Goal: Navigation & Orientation: Find specific page/section

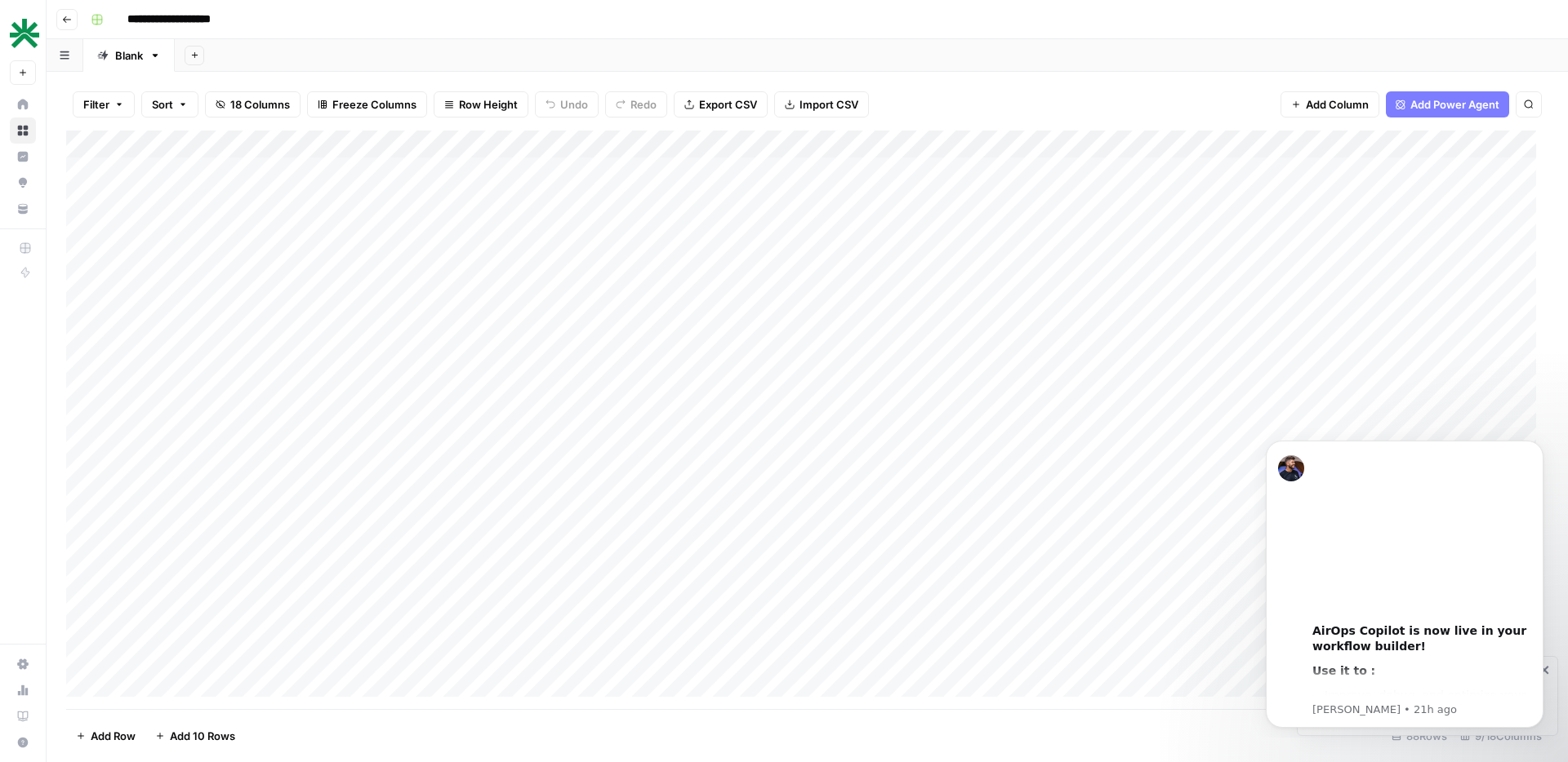
click at [926, 170] on div "Add Column" at bounding box center [807, 420] width 1483 height 579
click at [578, 149] on div "Add Column" at bounding box center [807, 420] width 1483 height 579
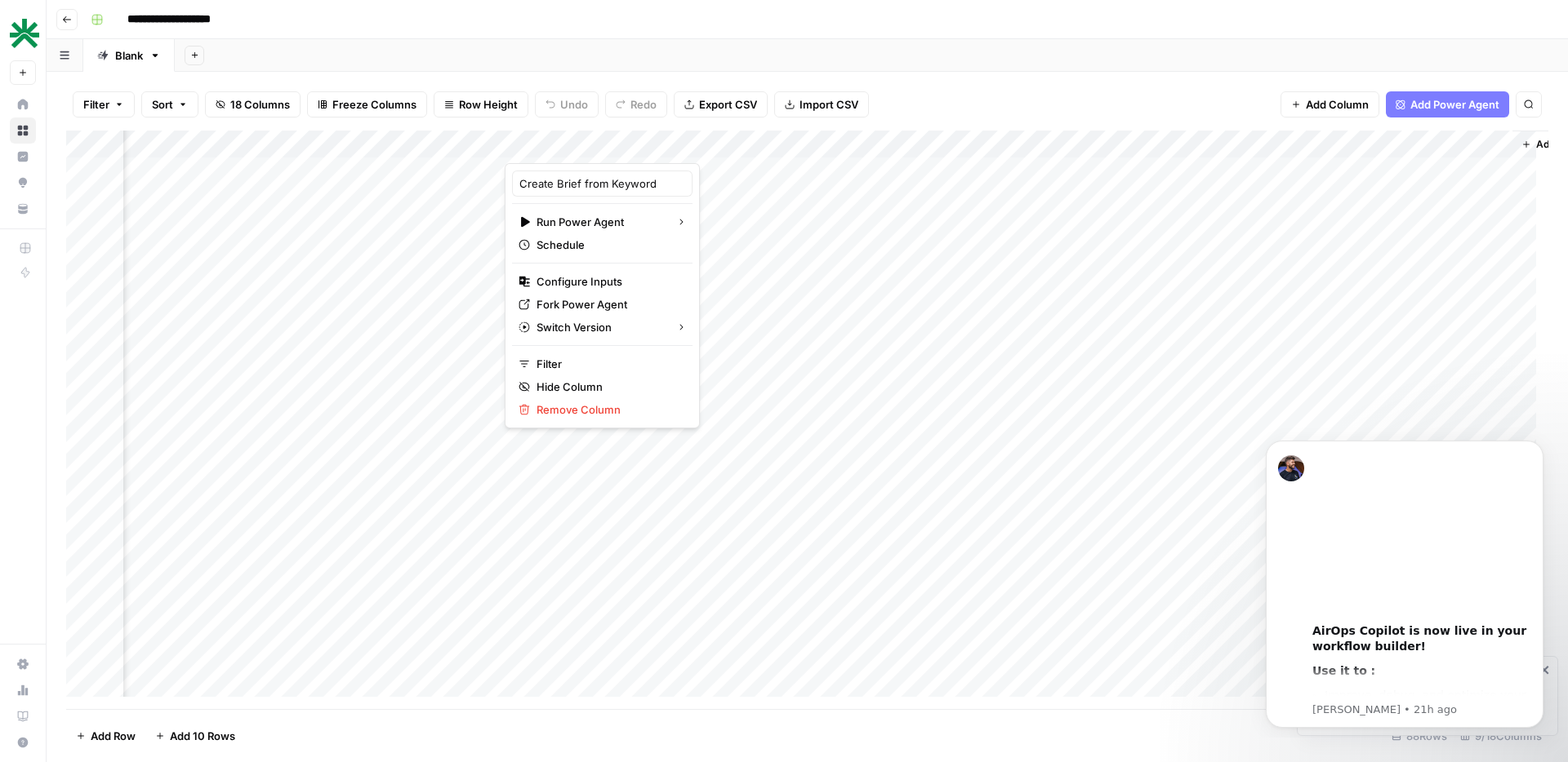
drag, startPoint x: 578, startPoint y: 250, endPoint x: 786, endPoint y: 249, distance: 208.0
click at [786, 250] on body "**********" at bounding box center [784, 381] width 1568 height 762
click at [611, 62] on div "Add Sheet" at bounding box center [872, 55] width 1394 height 33
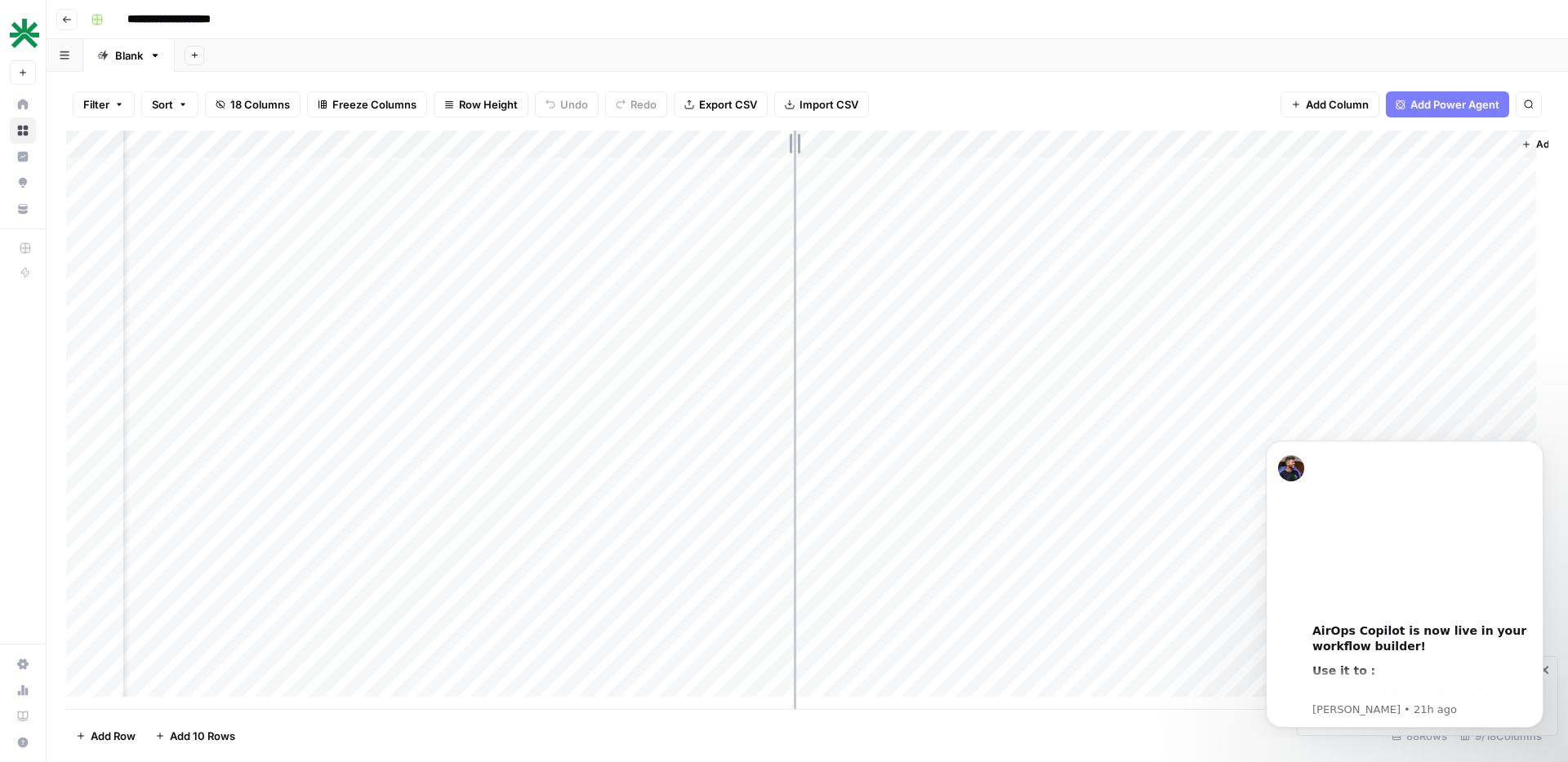
drag, startPoint x: 505, startPoint y: 141, endPoint x: 797, endPoint y: 152, distance: 292.2
click at [797, 152] on div "Add Column" at bounding box center [807, 420] width 1483 height 579
drag, startPoint x: 496, startPoint y: 146, endPoint x: 228, endPoint y: 131, distance: 268.4
click at [228, 131] on div "Add Column" at bounding box center [807, 420] width 1483 height 579
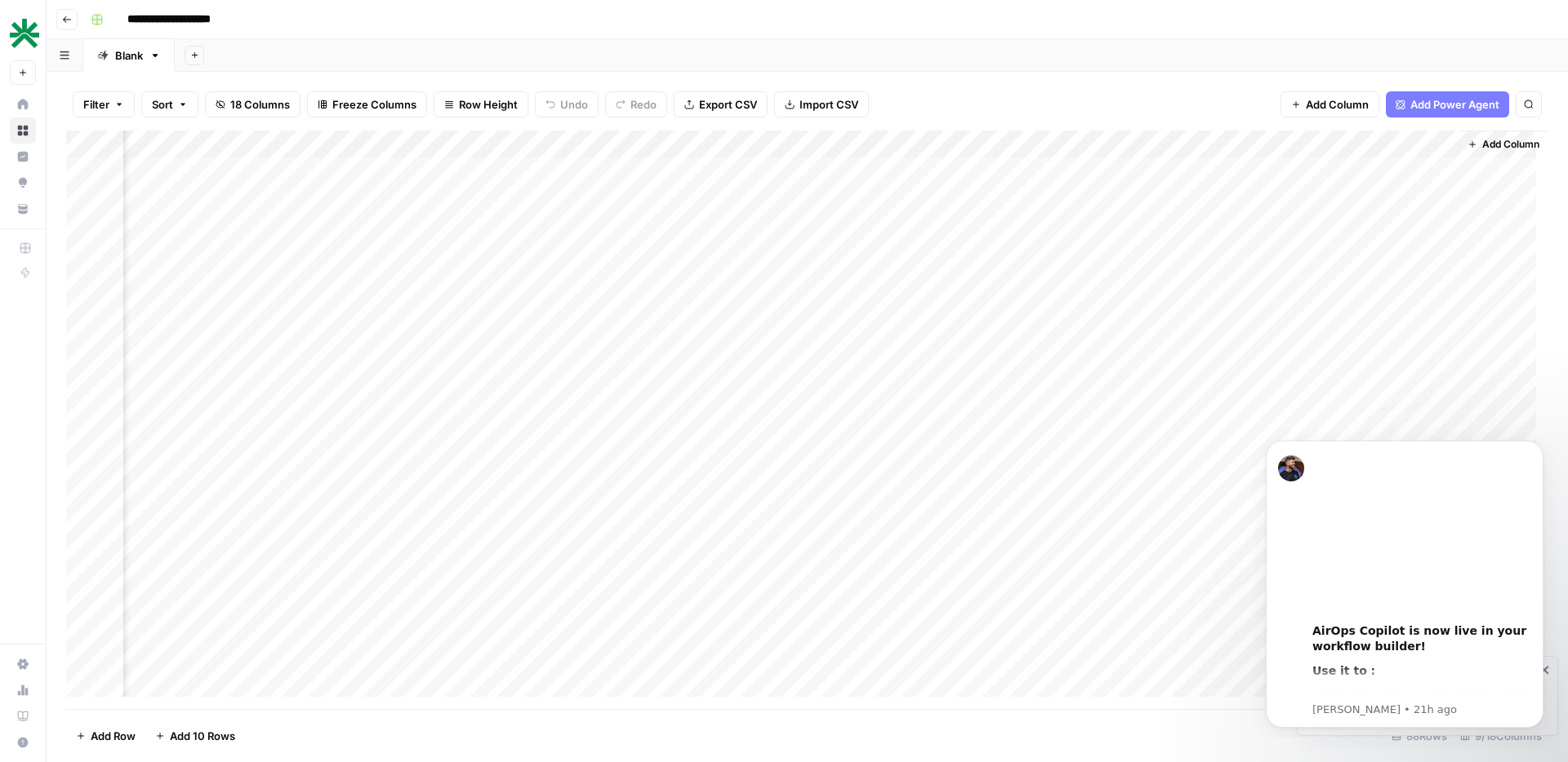
scroll to position [0, 468]
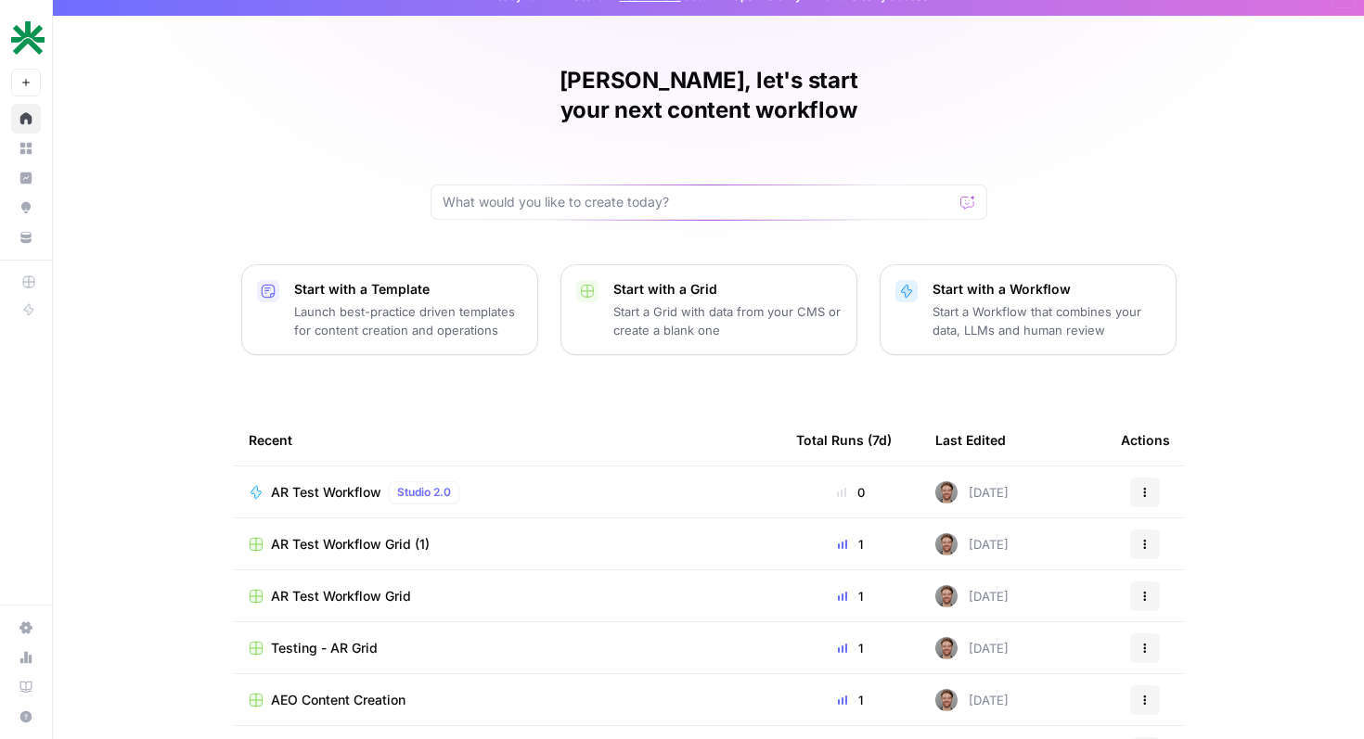
scroll to position [25, 0]
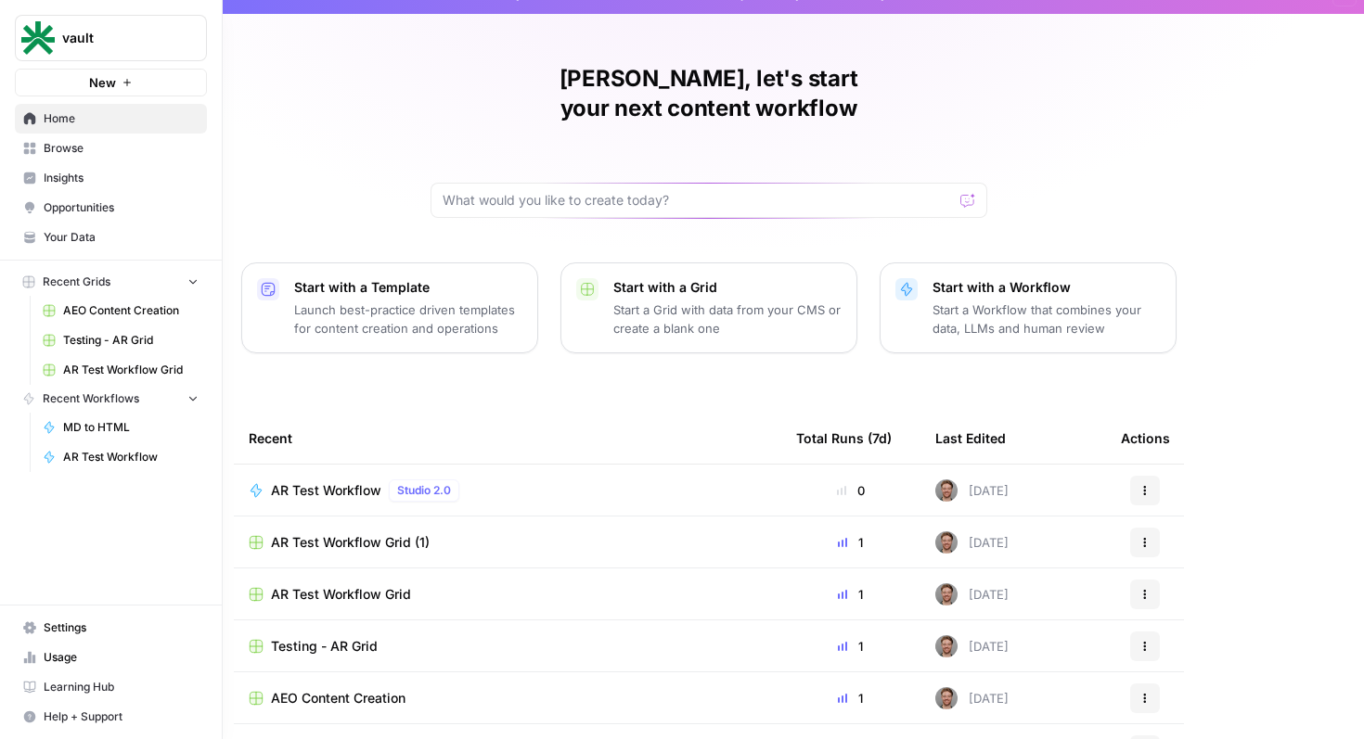
click at [42, 146] on link "Browse" at bounding box center [111, 149] width 192 height 30
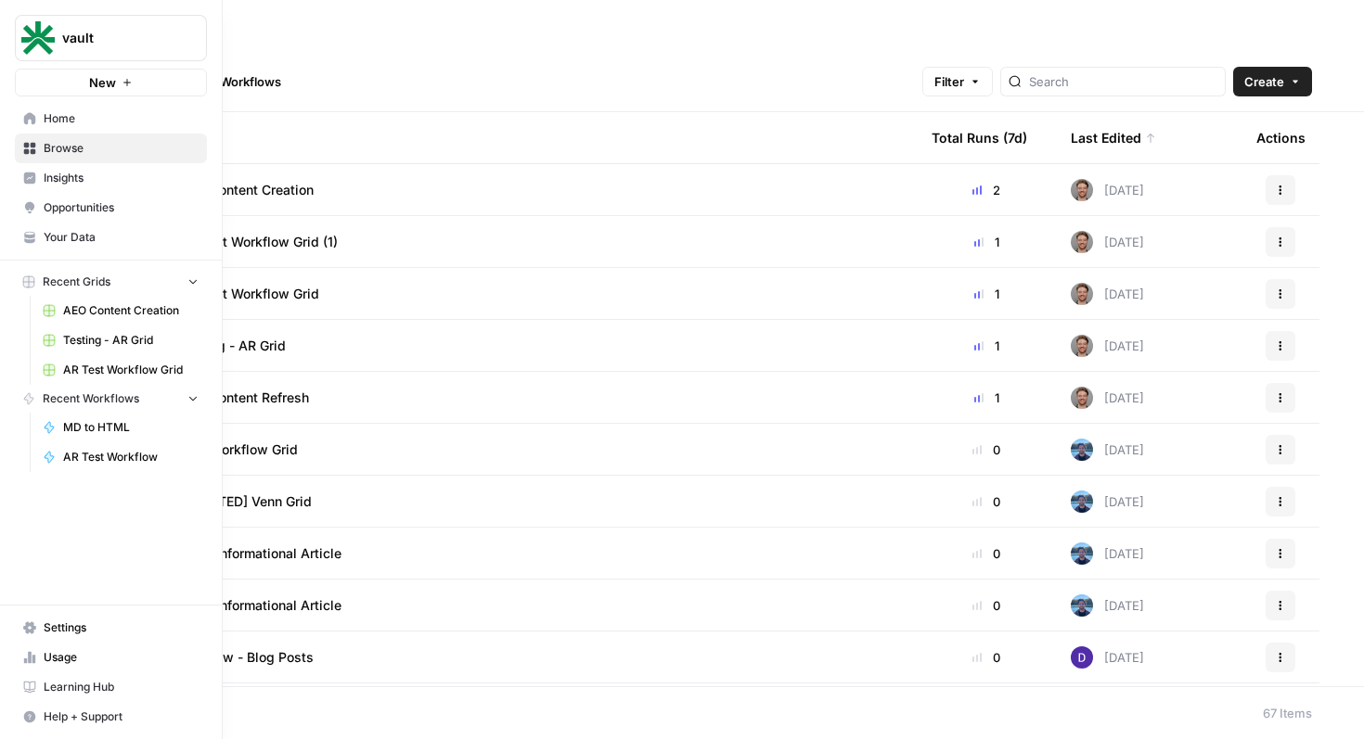
click at [35, 178] on icon at bounding box center [29, 178] width 13 height 13
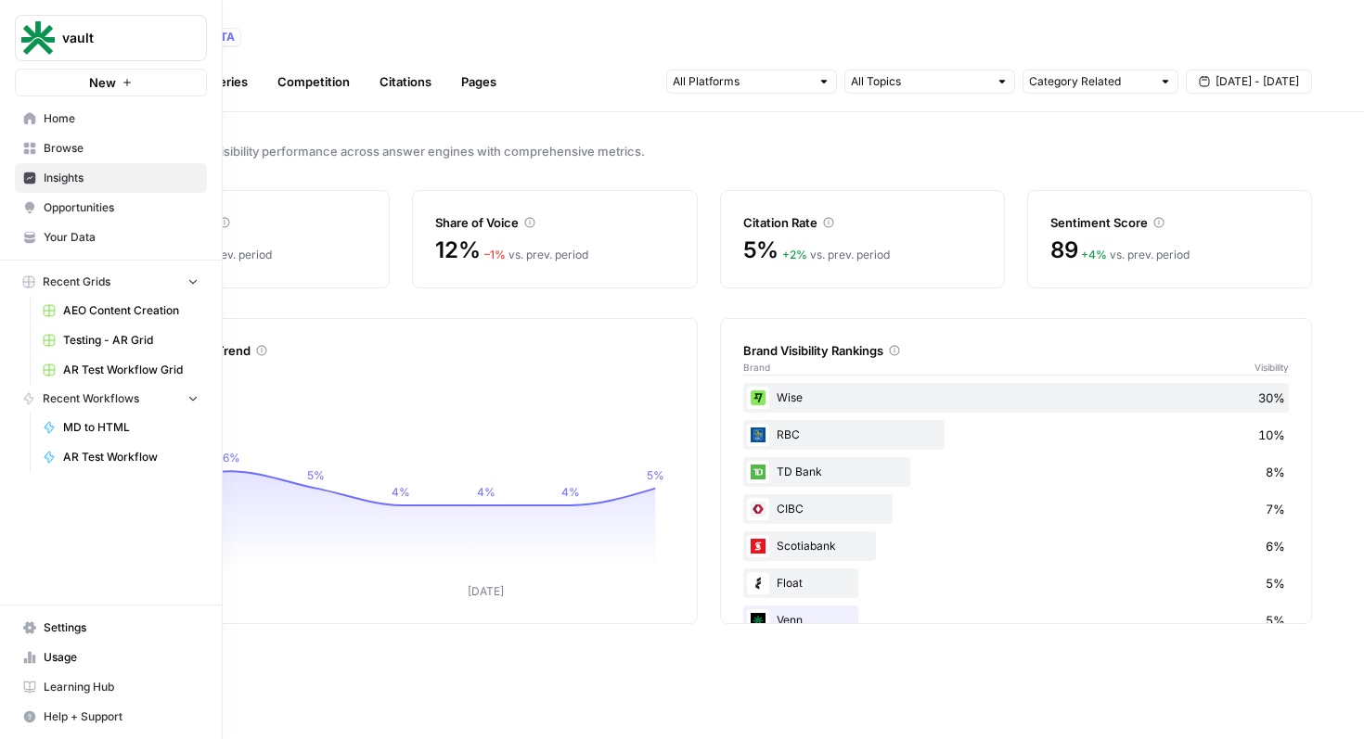
click at [36, 203] on link "Opportunities" at bounding box center [111, 208] width 192 height 30
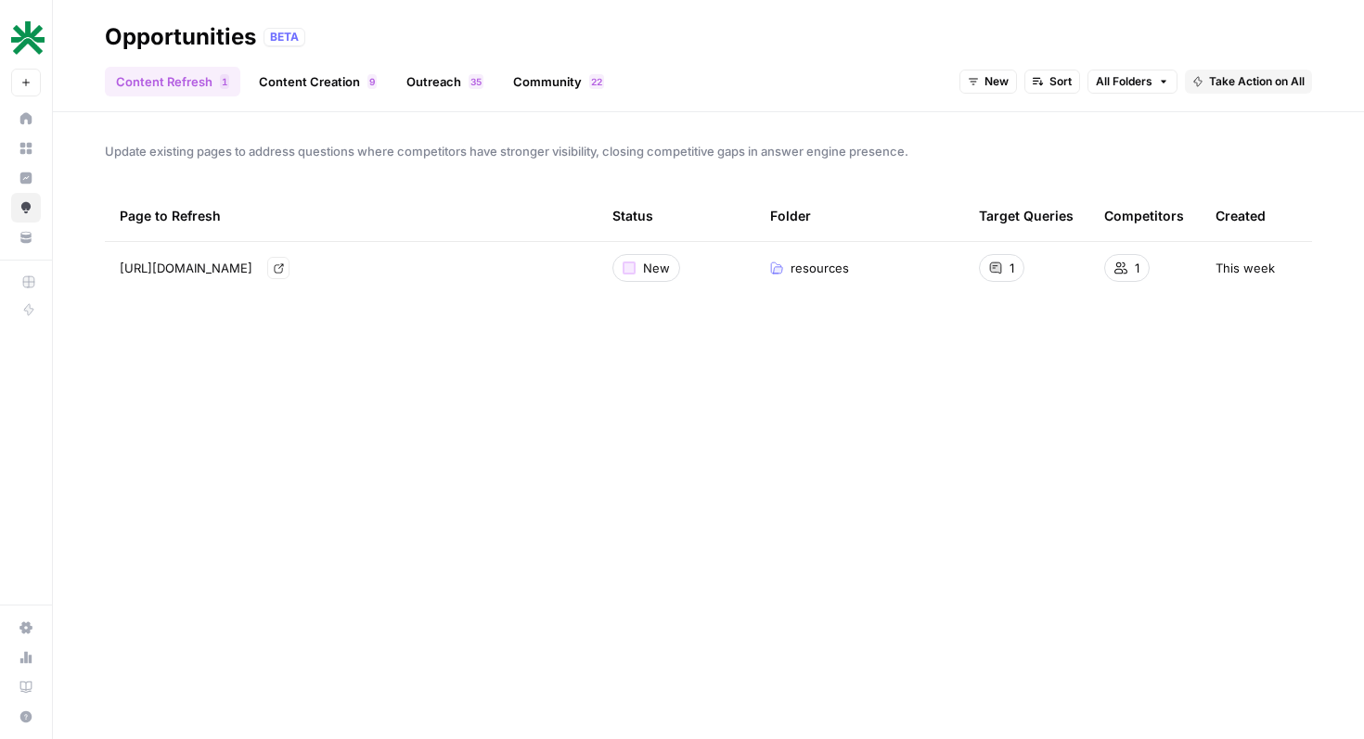
click at [252, 262] on span "[URL][DOMAIN_NAME]" at bounding box center [186, 268] width 133 height 19
click at [283, 264] on icon "Go to page https://www.venn.ca/resources/how-to-save-money-when-working-with-in…" at bounding box center [278, 267] width 9 height 9
click at [349, 85] on link "Content Creation 9" at bounding box center [318, 82] width 140 height 30
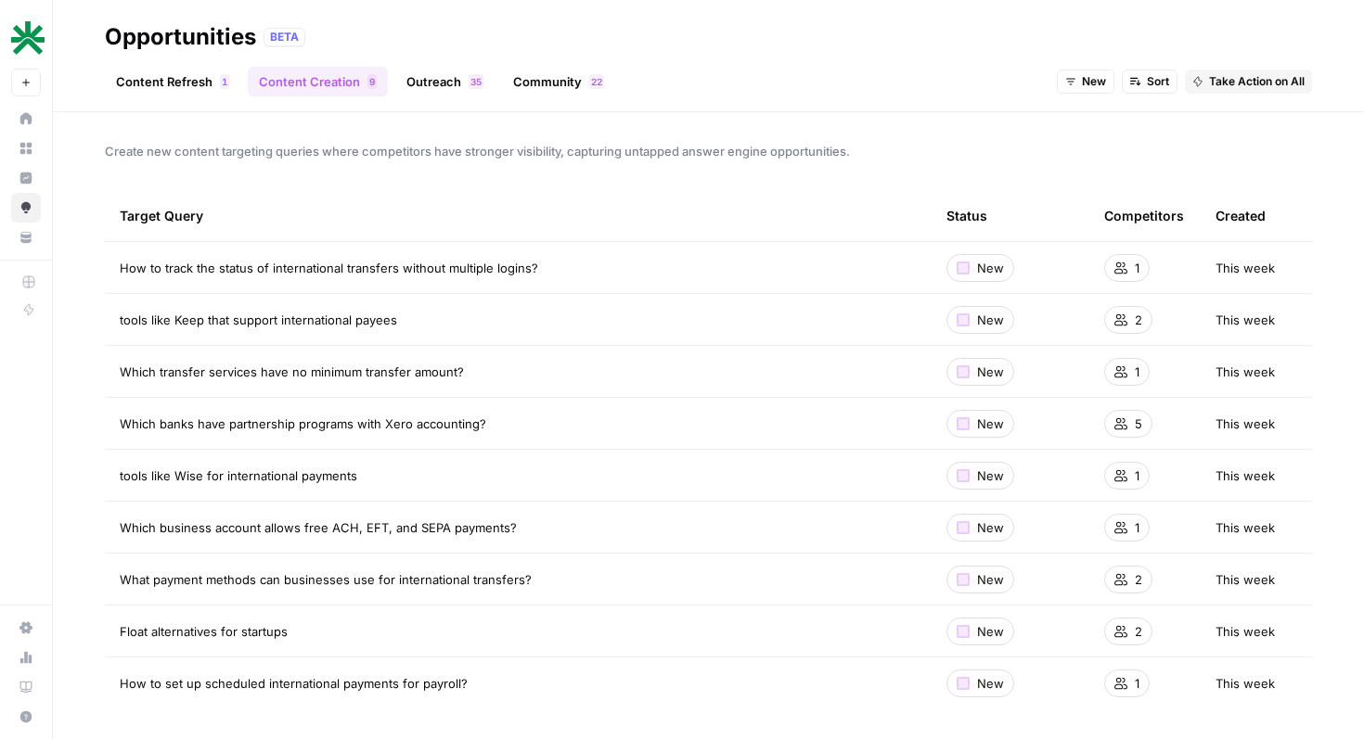
click at [986, 318] on span "New" at bounding box center [990, 320] width 27 height 19
click at [358, 430] on span "Which banks have partnership programs with Xero accounting?" at bounding box center [303, 424] width 366 height 19
click at [461, 84] on link "Outreach 5 3" at bounding box center [444, 82] width 99 height 30
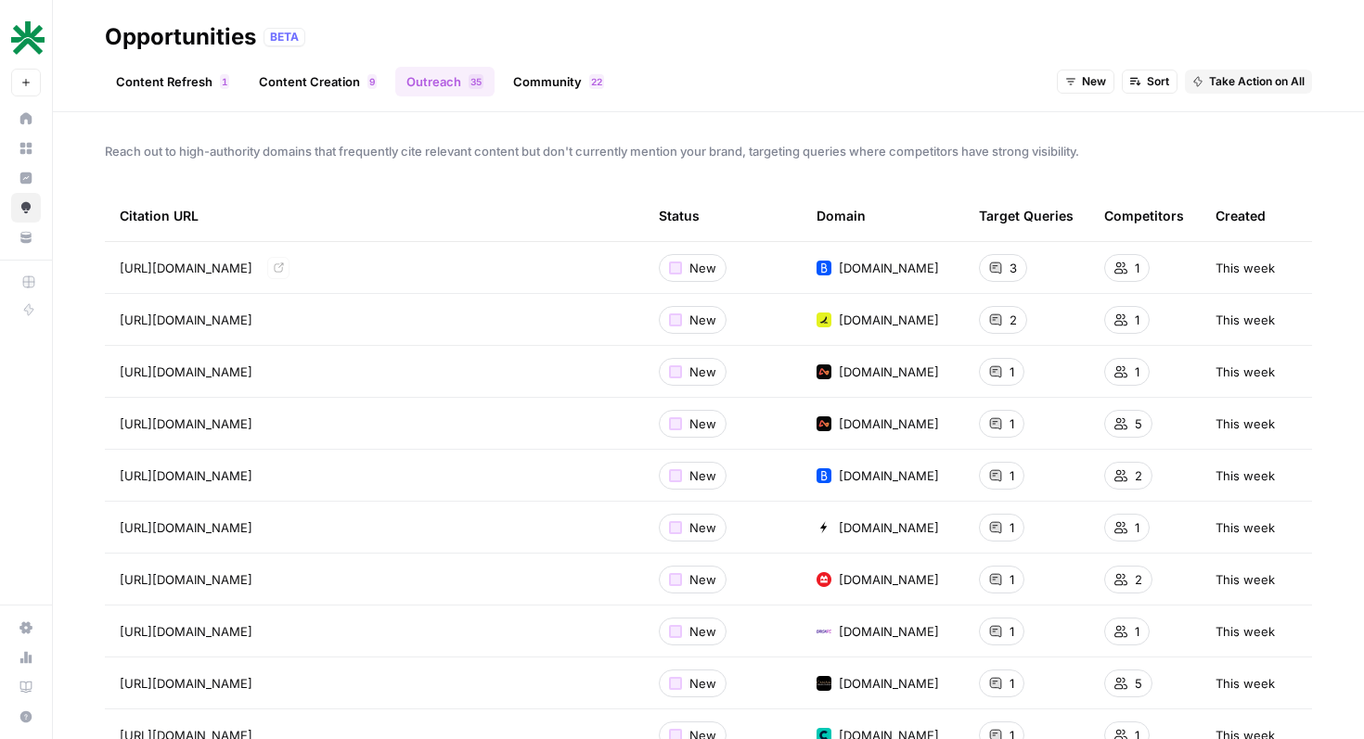
click at [252, 311] on span "[URL][DOMAIN_NAME]" at bounding box center [186, 320] width 133 height 19
click at [252, 316] on span "[URL][DOMAIN_NAME]" at bounding box center [186, 320] width 133 height 19
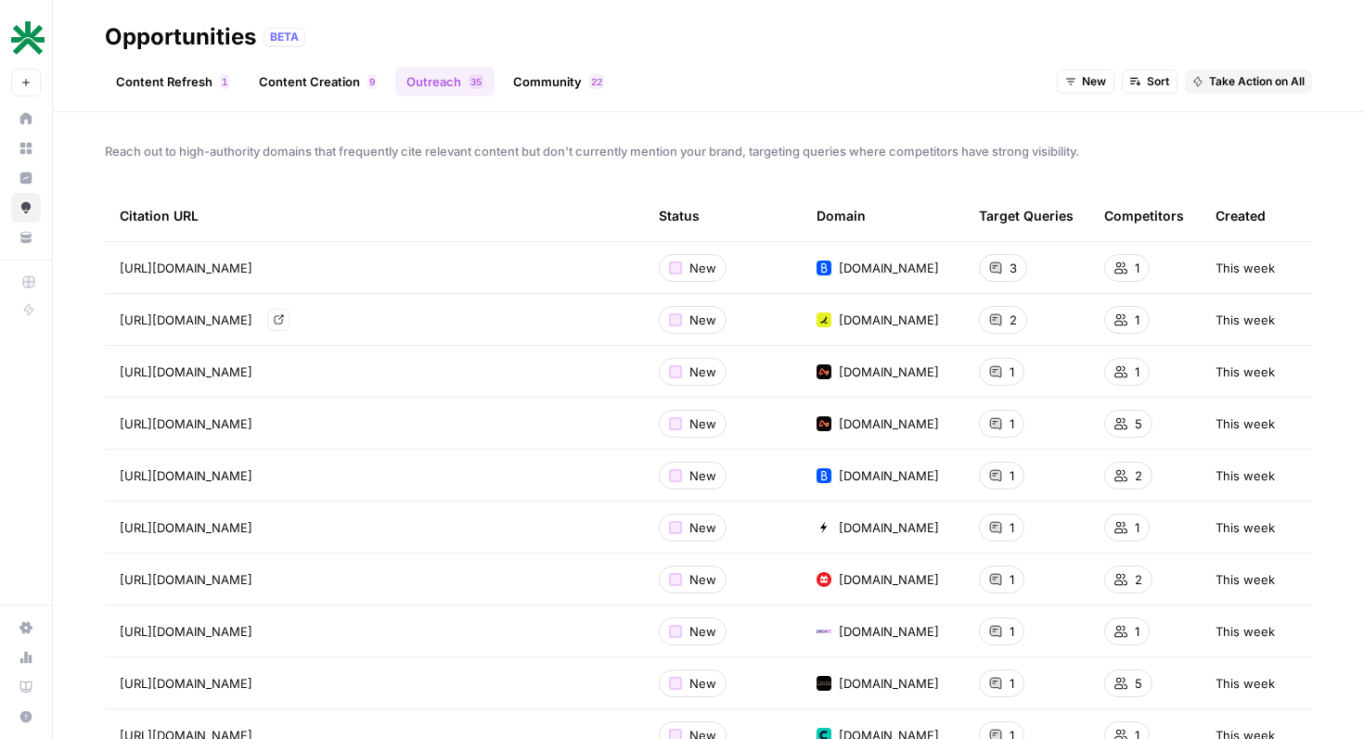
click at [284, 317] on icon "Go to page https://ramp.com/blog/business-credit-cards-with-cashback" at bounding box center [279, 319] width 10 height 10
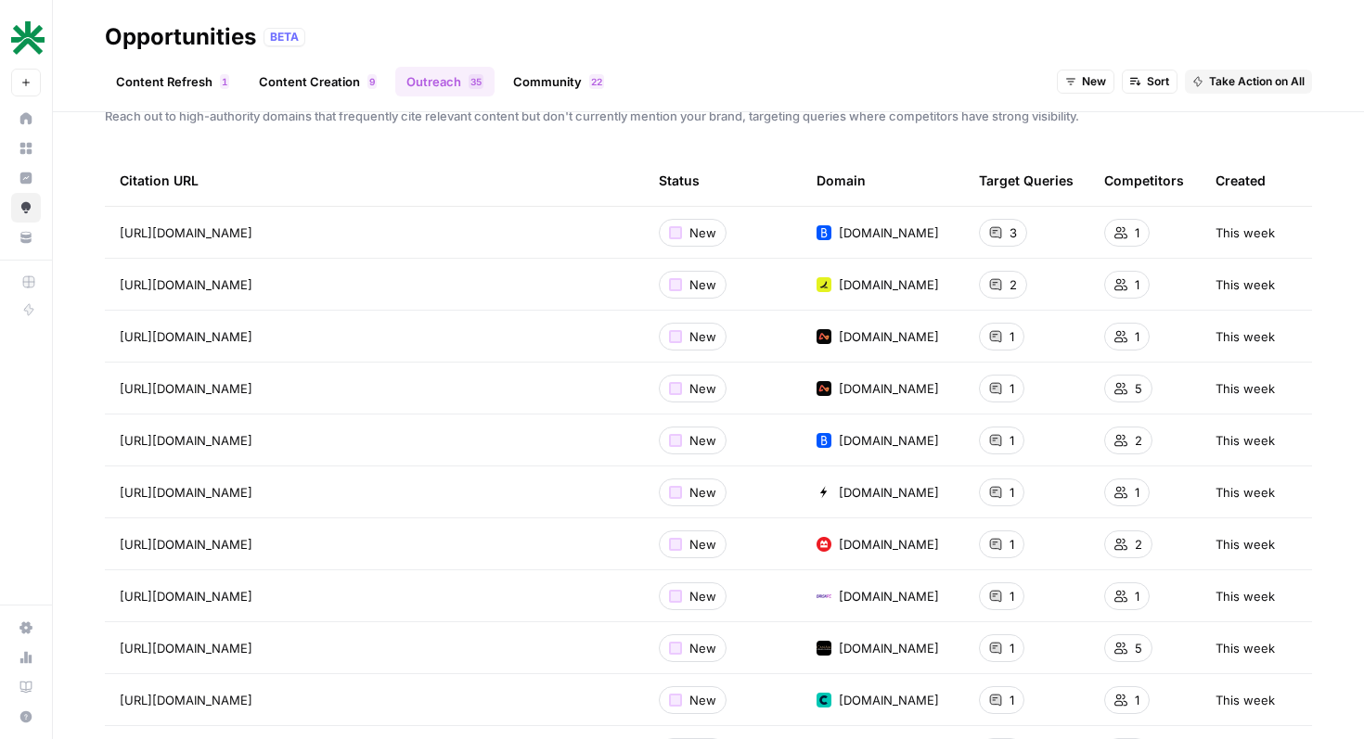
scroll to position [38, 0]
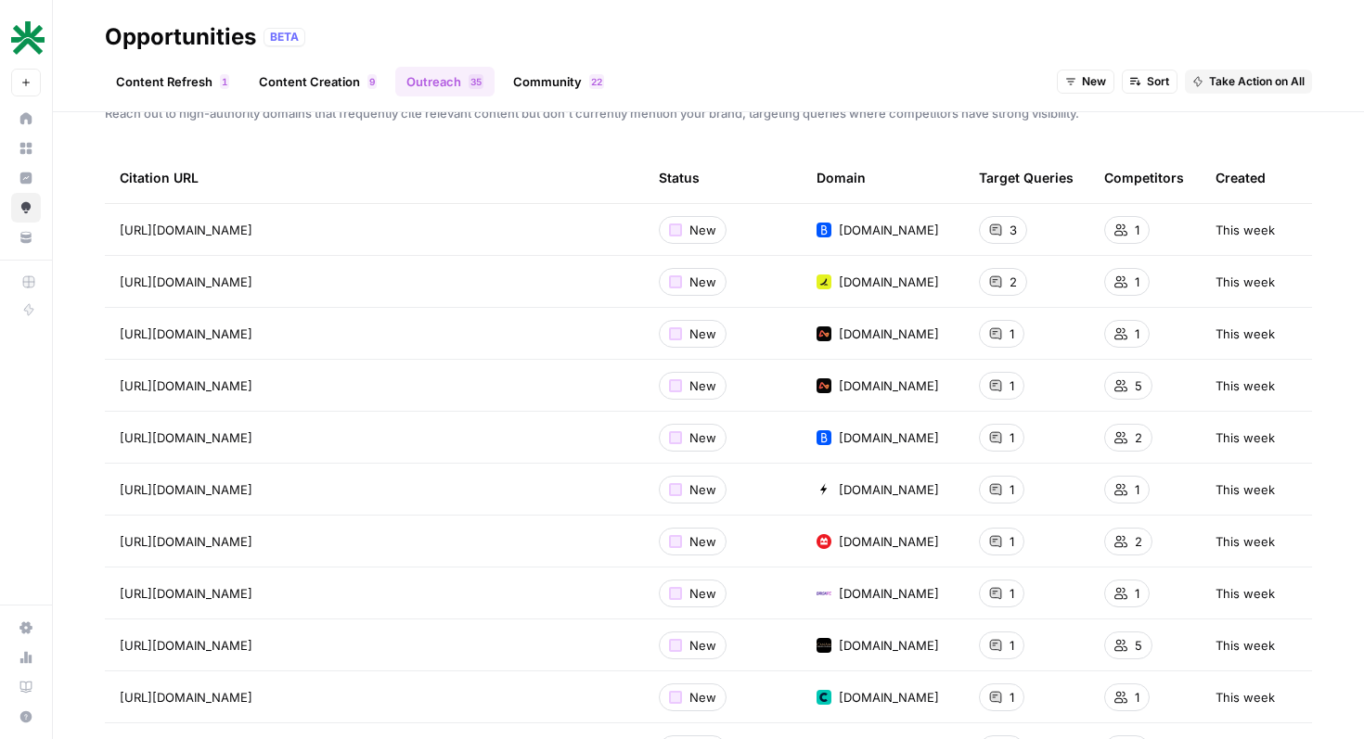
click at [526, 83] on link "Community 2 2" at bounding box center [558, 82] width 113 height 30
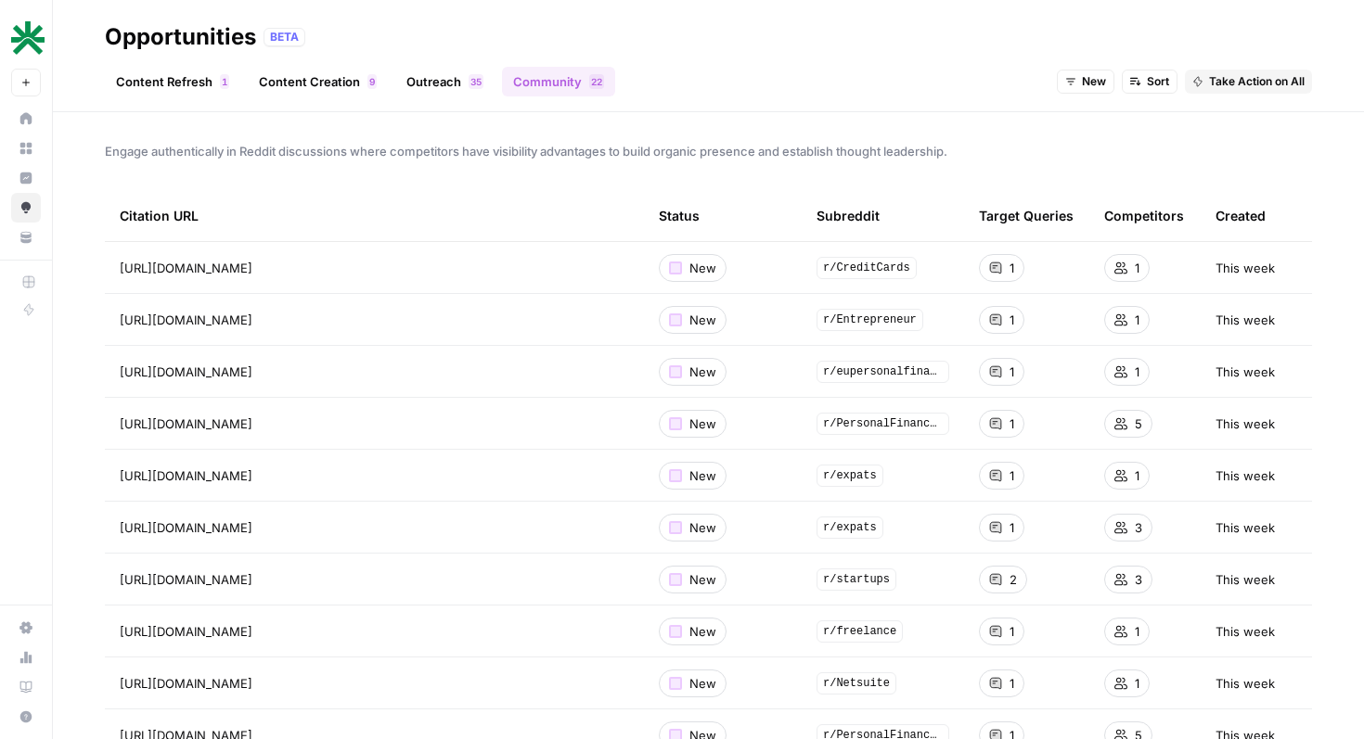
click at [252, 272] on span "[URL][DOMAIN_NAME]" at bounding box center [186, 268] width 133 height 19
click at [289, 268] on link "Go to page" at bounding box center [278, 268] width 22 height 22
